Goal: Task Accomplishment & Management: Complete application form

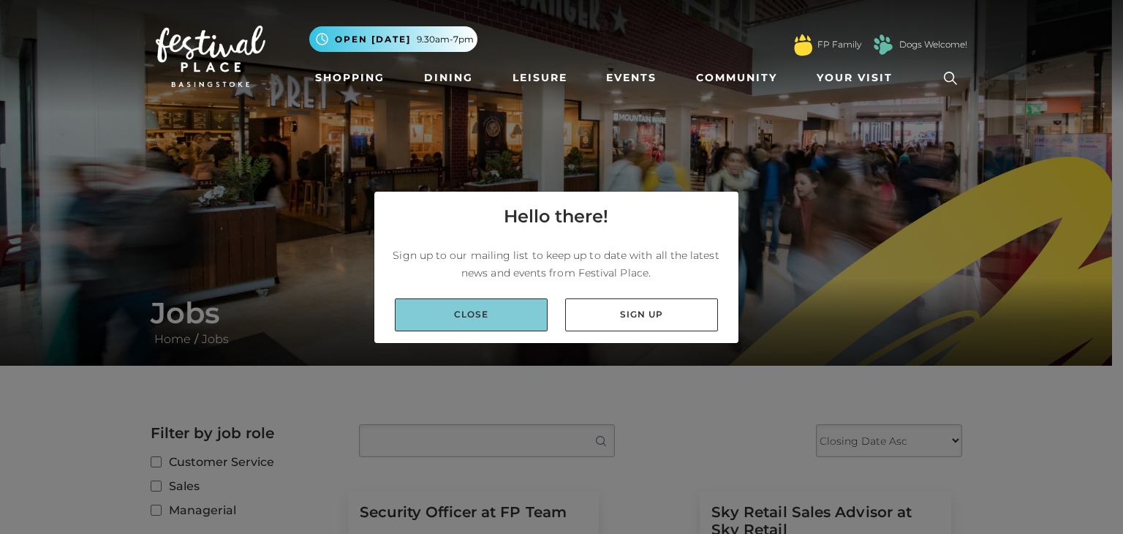
click at [456, 311] on link "Close" at bounding box center [471, 314] width 153 height 33
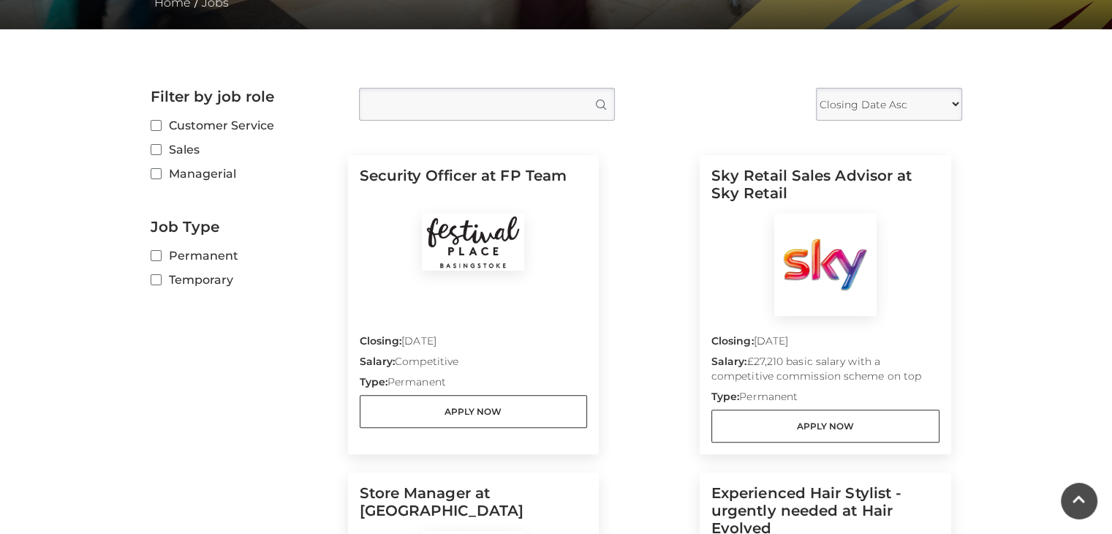
scroll to position [339, 0]
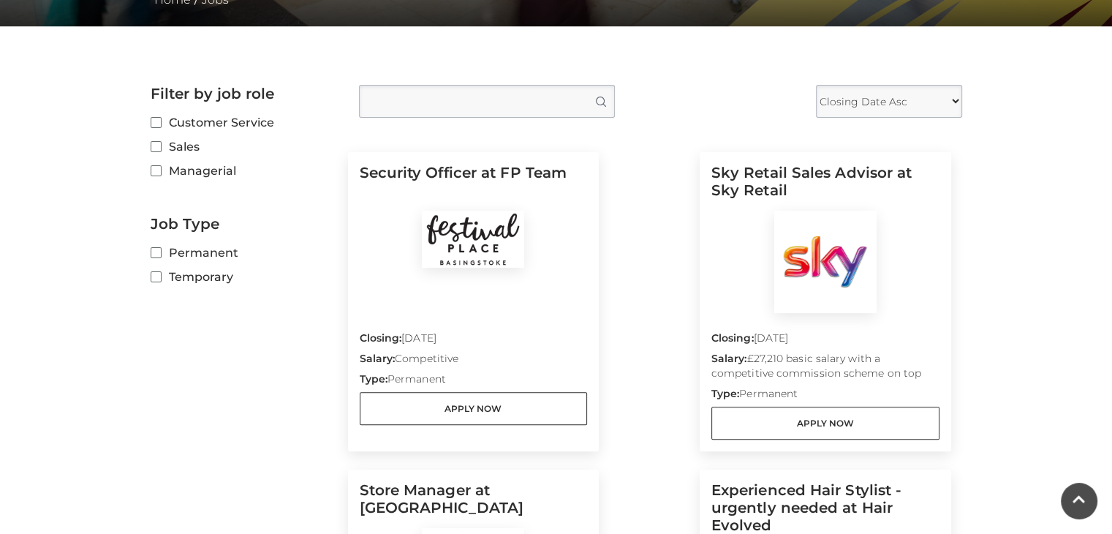
drag, startPoint x: 1122, startPoint y: 140, endPoint x: 1093, endPoint y: 118, distance: 36.0
click at [1093, 118] on main "Jobs Home / Jobs Filter by job role Customer Service Sales Managerial Job Type …" at bounding box center [556, 533] width 1112 height 1745
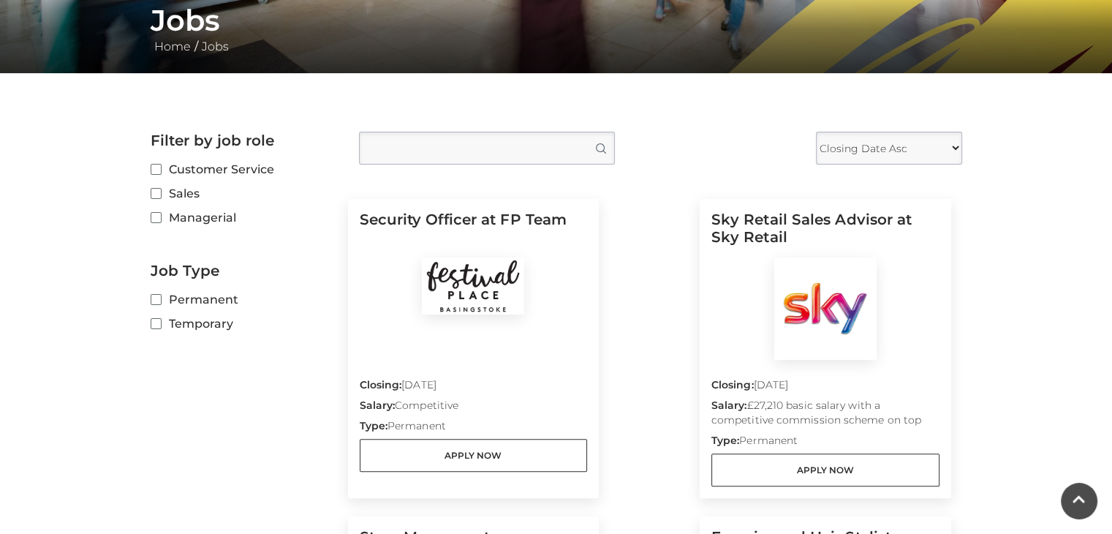
scroll to position [295, 0]
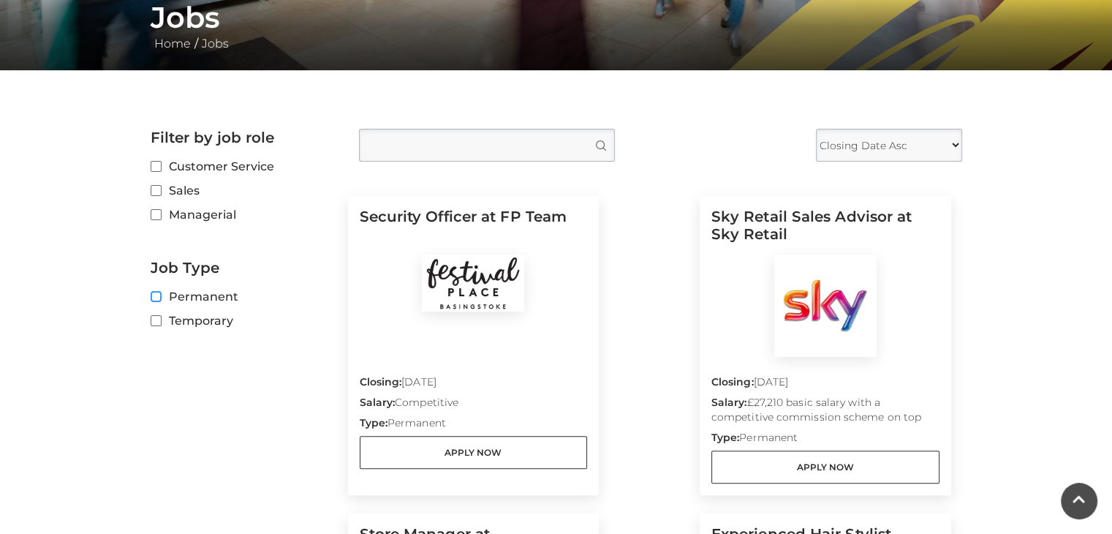
click at [152, 296] on input "Permanent" at bounding box center [156, 297] width 10 height 10
checkbox input "true"
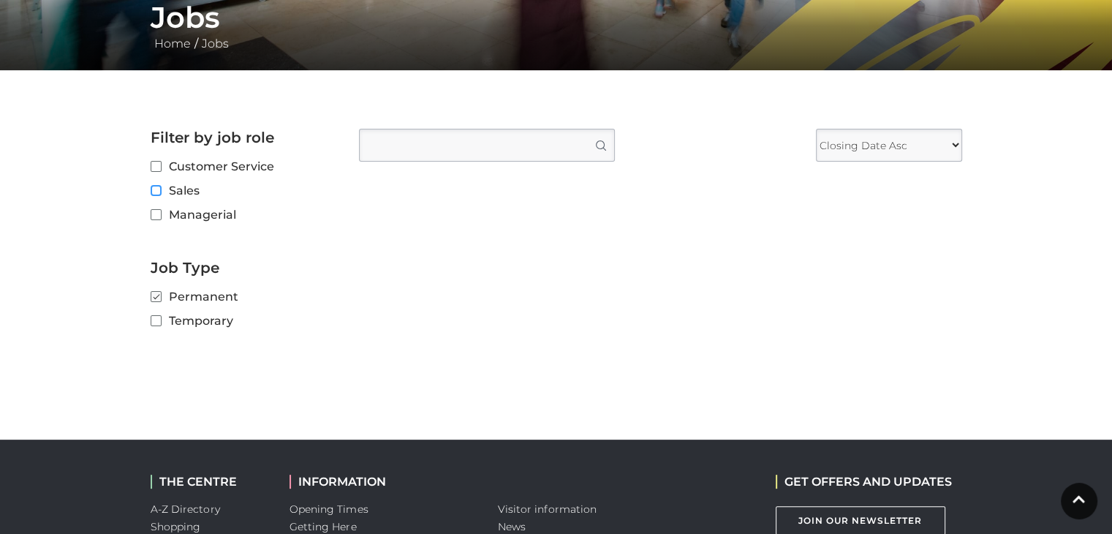
click at [159, 192] on input "Sales" at bounding box center [156, 191] width 10 height 10
checkbox input "true"
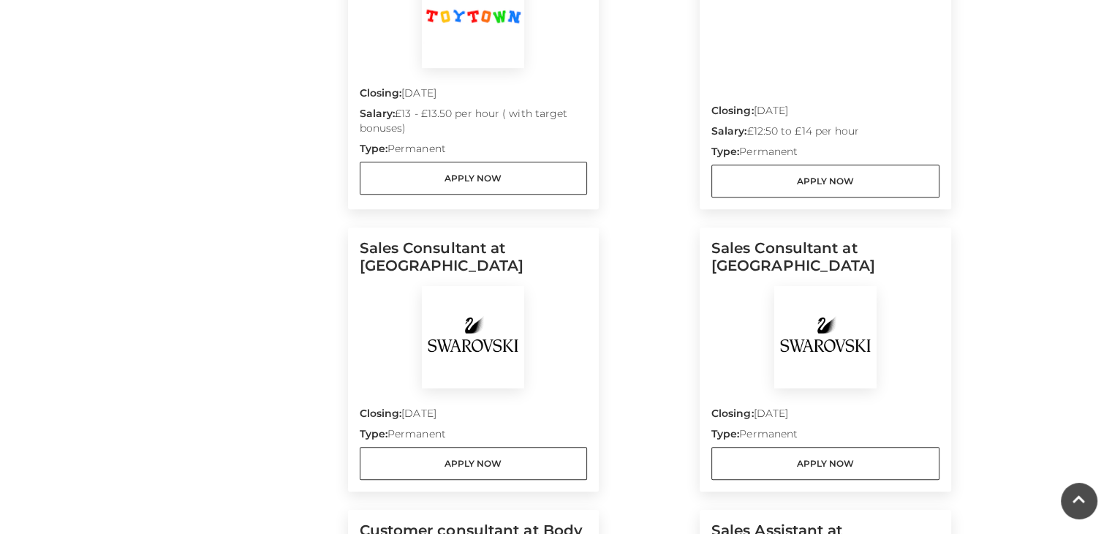
scroll to position [899, 0]
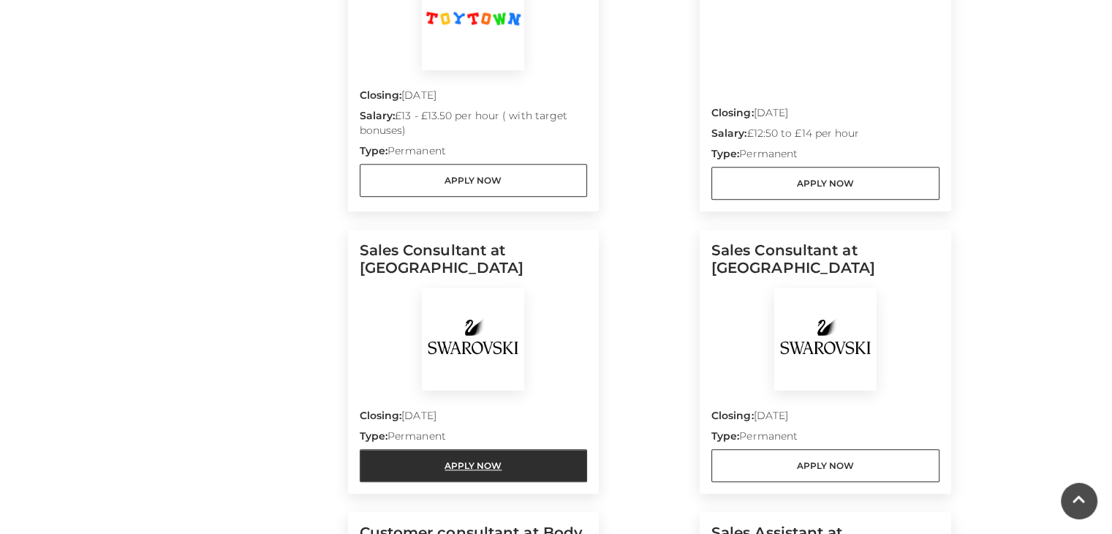
click at [547, 477] on link "Apply Now" at bounding box center [474, 465] width 228 height 33
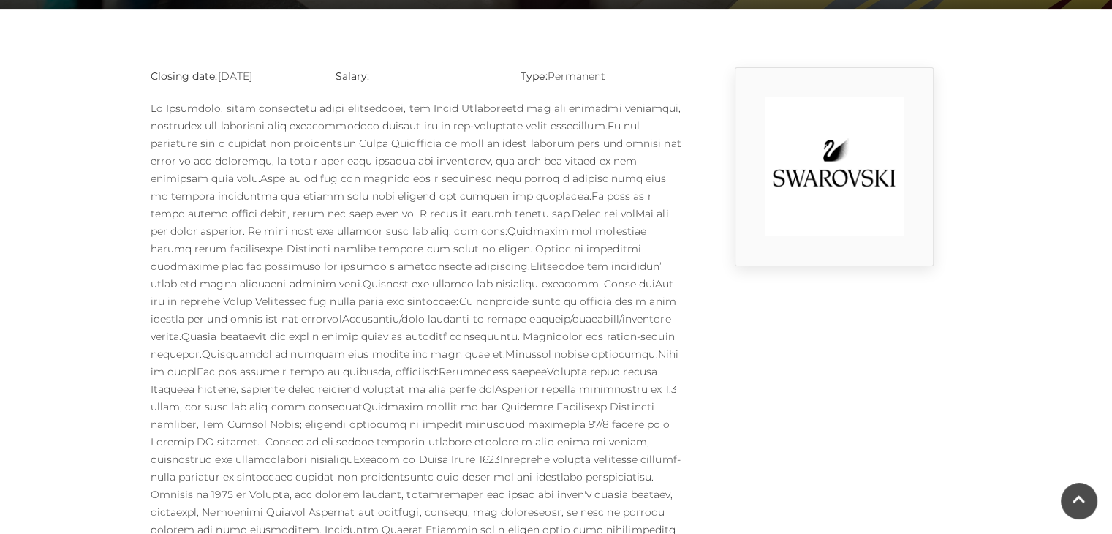
scroll to position [341, 0]
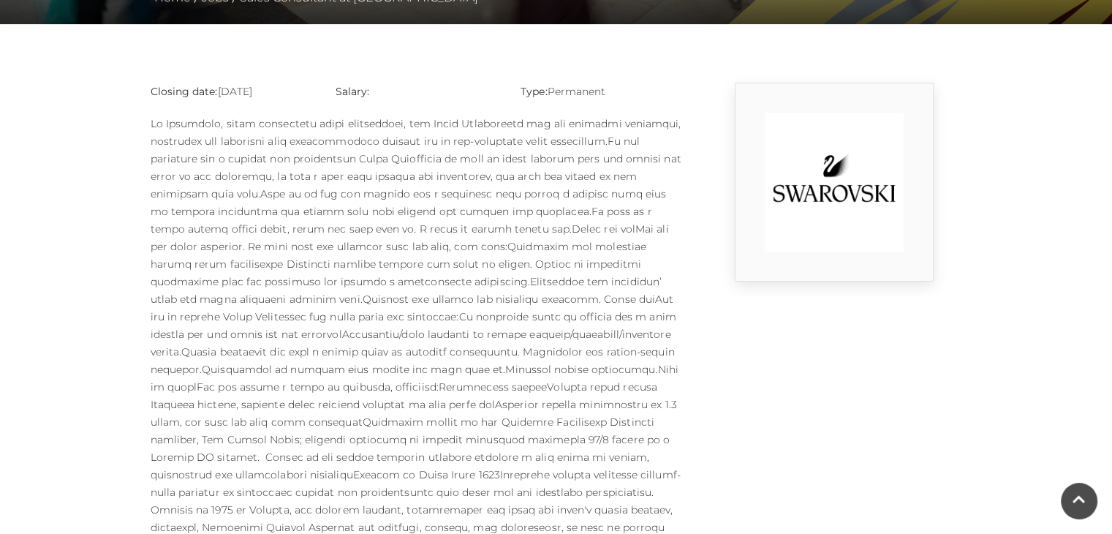
drag, startPoint x: 1105, startPoint y: 254, endPoint x: 1099, endPoint y: 319, distance: 65.3
click at [1099, 319] on main "Sales Consultant at Swarovski Home / Jobs / Sales Consultant at Swarovski Closi…" at bounding box center [556, 252] width 1112 height 1187
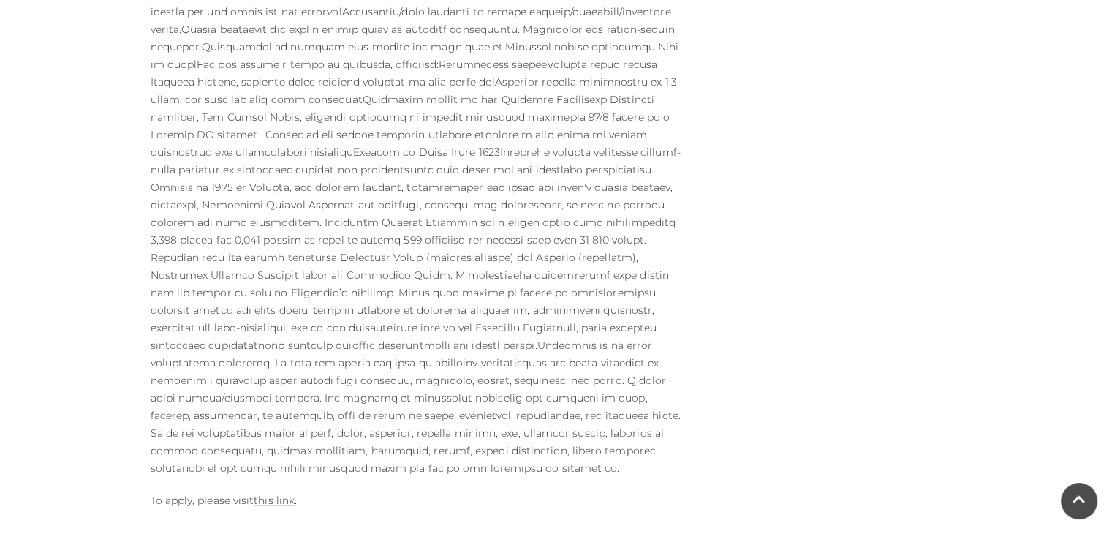
scroll to position [724, 0]
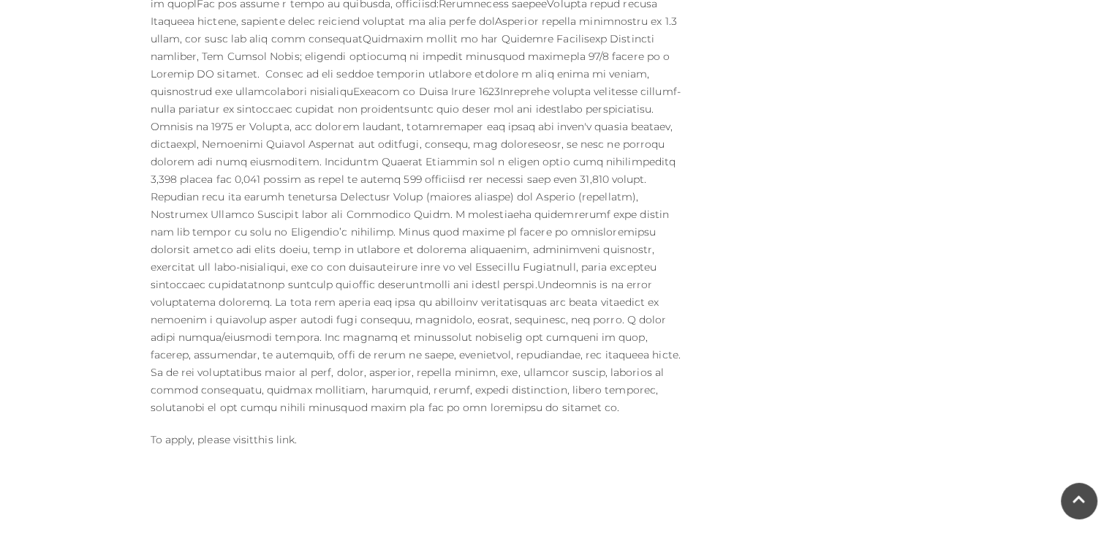
click at [276, 433] on link "this link" at bounding box center [274, 439] width 41 height 13
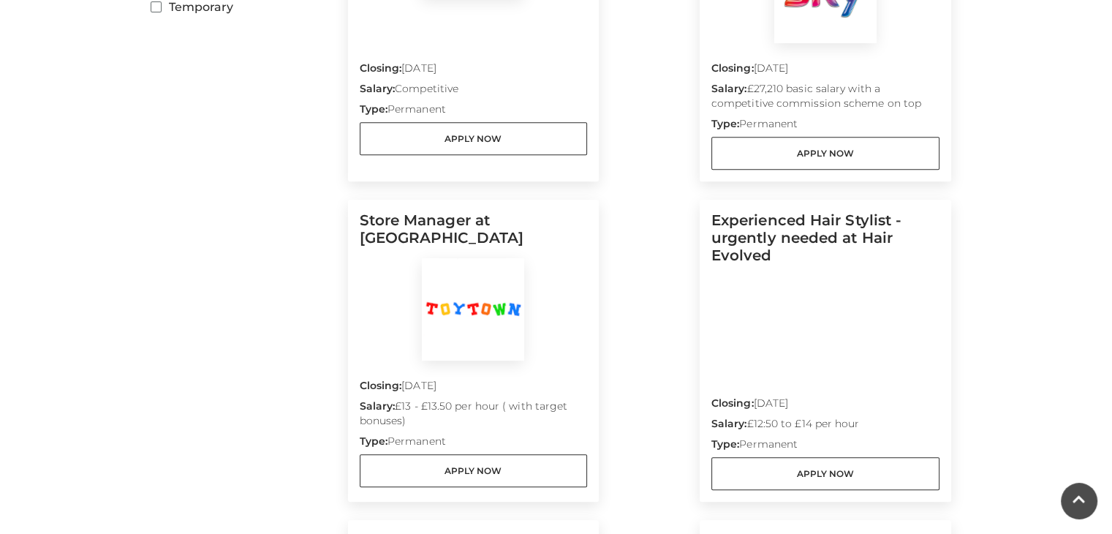
scroll to position [593, 0]
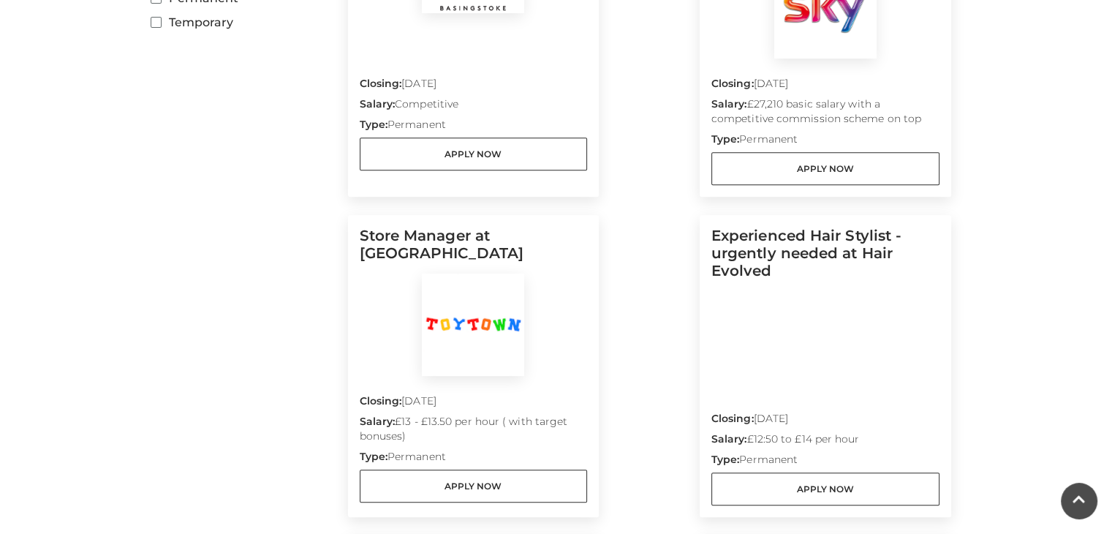
drag, startPoint x: 1111, startPoint y: 210, endPoint x: 1110, endPoint y: 223, distance: 13.2
click at [1110, 223] on main "Jobs Home / Jobs Filter by job role Customer Service Sales Managerial Job Type …" at bounding box center [556, 279] width 1112 height 1745
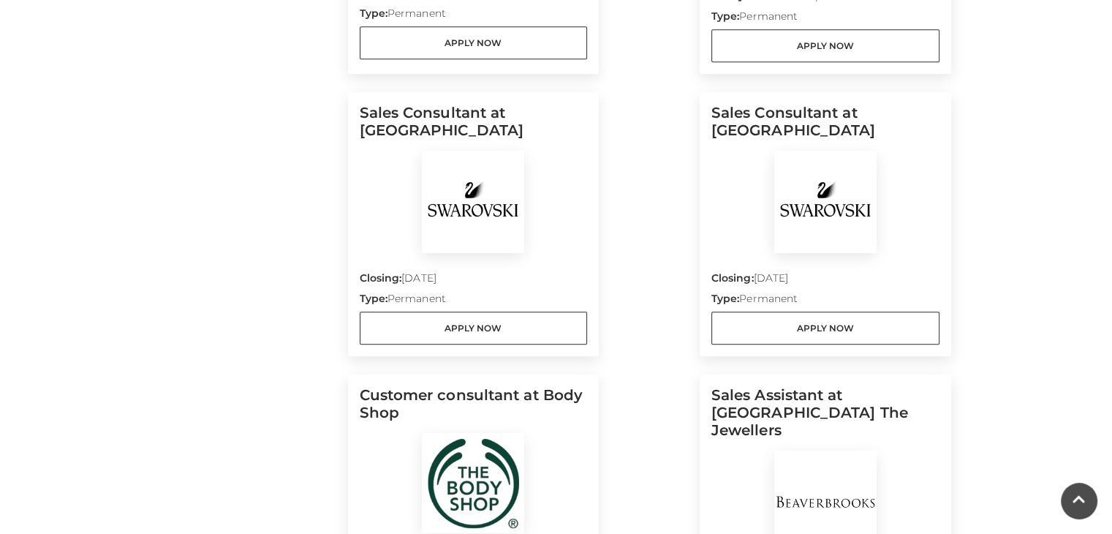
scroll to position [1039, 0]
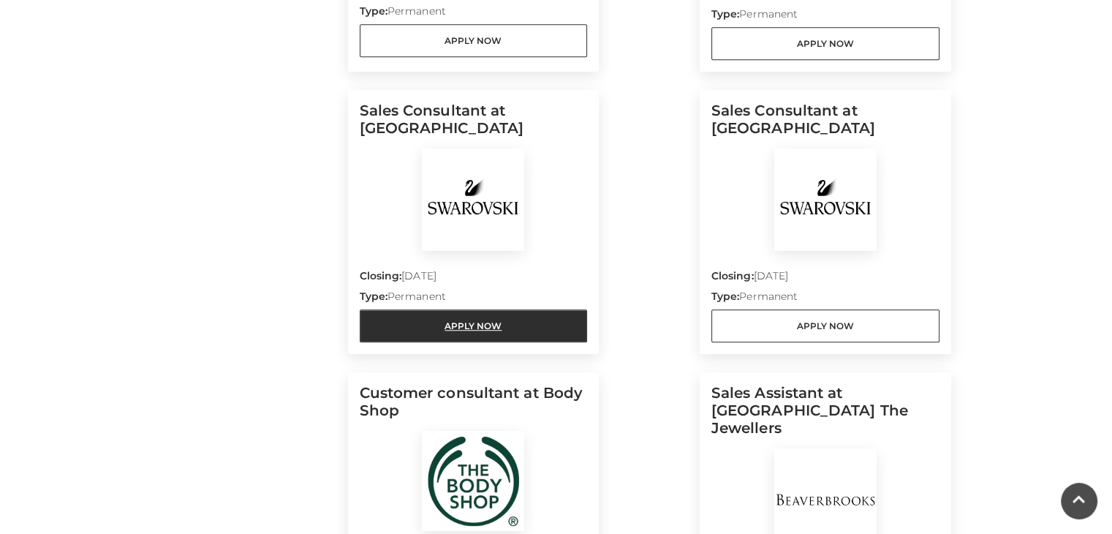
click at [500, 329] on link "Apply Now" at bounding box center [474, 325] width 228 height 33
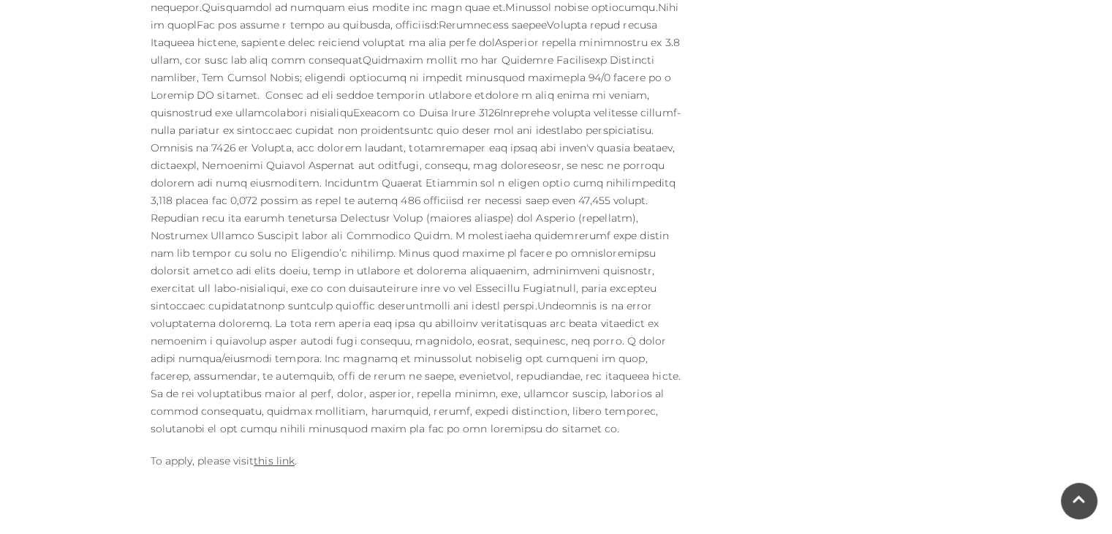
scroll to position [710, 0]
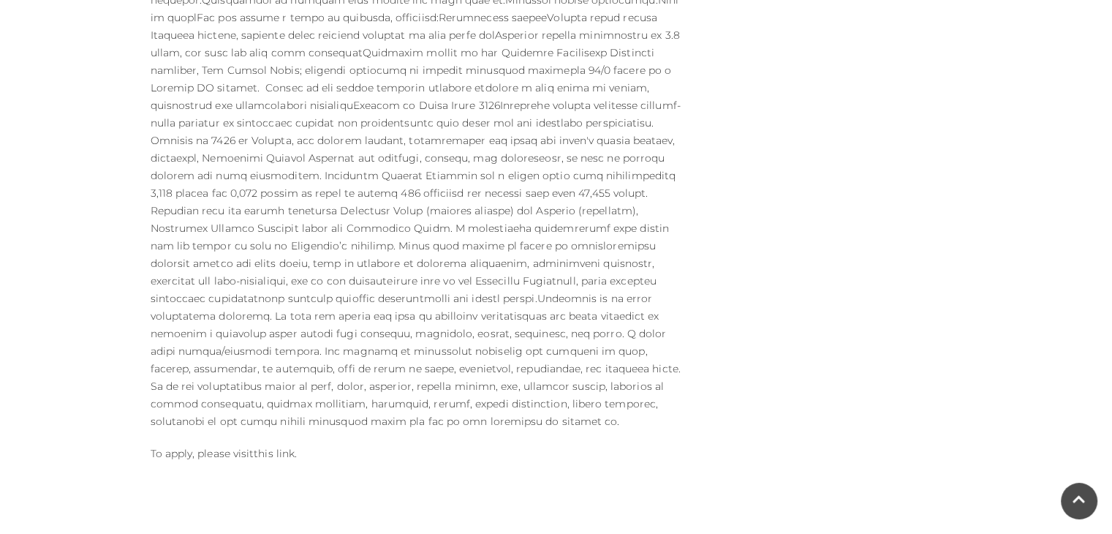
click at [266, 447] on link "this link" at bounding box center [274, 453] width 41 height 13
